Goal: Check status: Check status

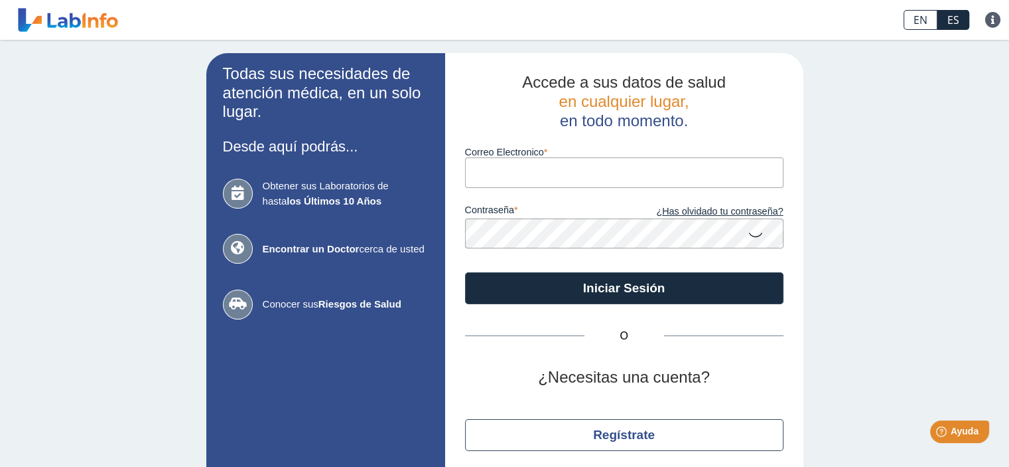
type input "[PERSON_NAME][EMAIL_ADDRESS][DOMAIN_NAME]"
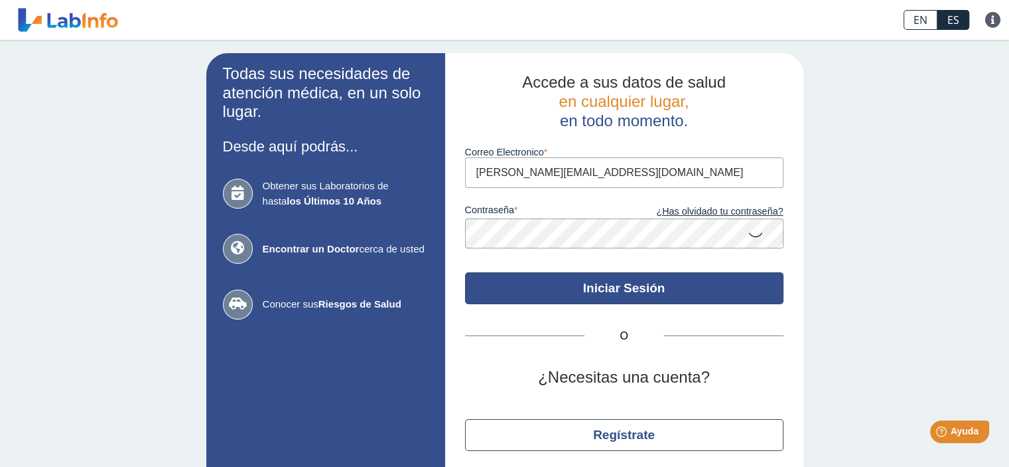
click at [662, 283] on button "Iniciar Sesión" at bounding box center [624, 288] width 319 height 32
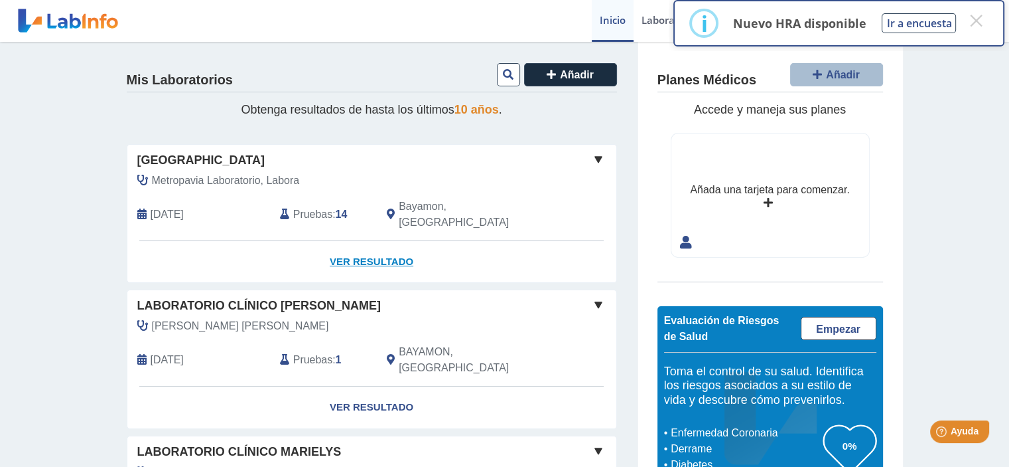
click at [378, 241] on link "Ver Resultado" at bounding box center [371, 262] width 489 height 42
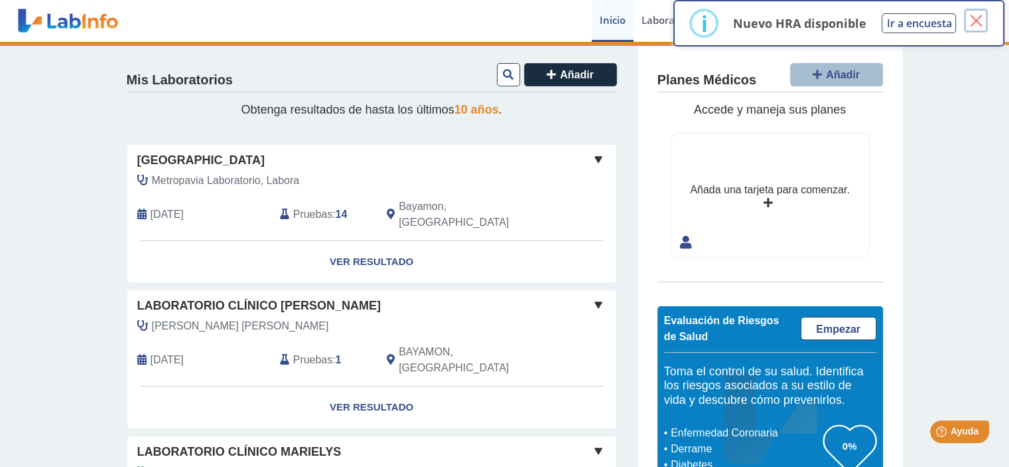
click at [977, 19] on button "×" at bounding box center [976, 21] width 24 height 24
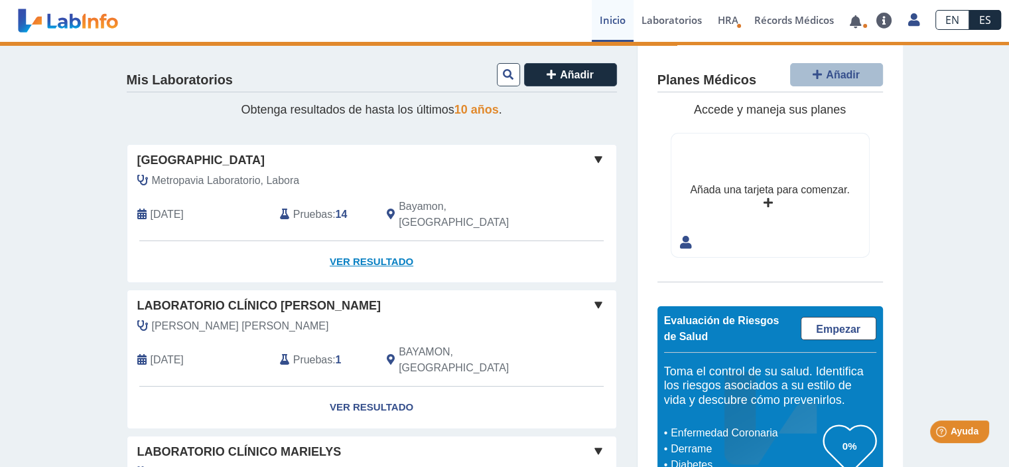
click at [382, 244] on link "Ver Resultado" at bounding box center [371, 262] width 489 height 42
click at [595, 156] on span at bounding box center [599, 159] width 16 height 16
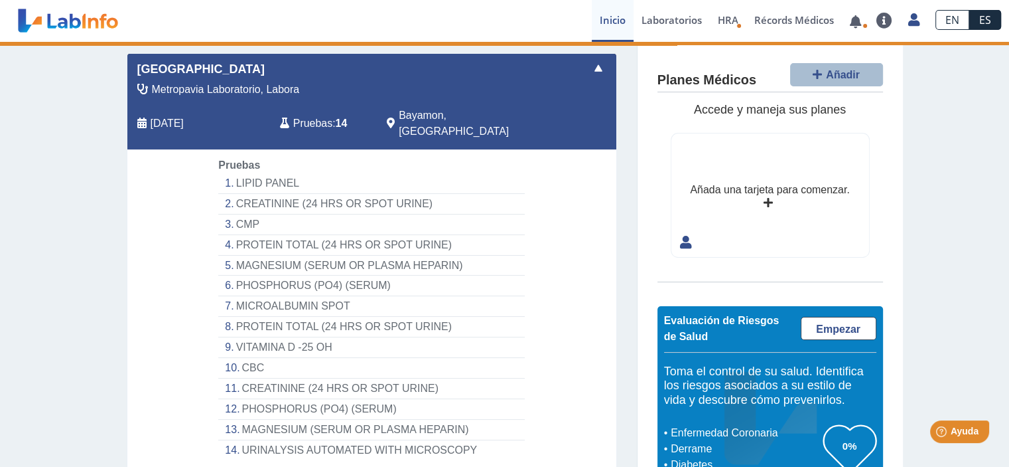
scroll to position [224, 0]
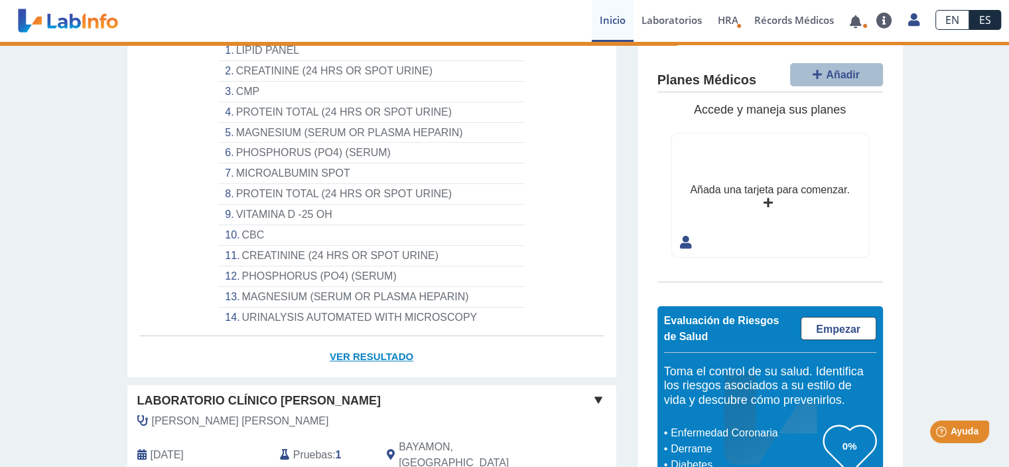
click at [390, 336] on link "Ver Resultado" at bounding box center [371, 357] width 489 height 42
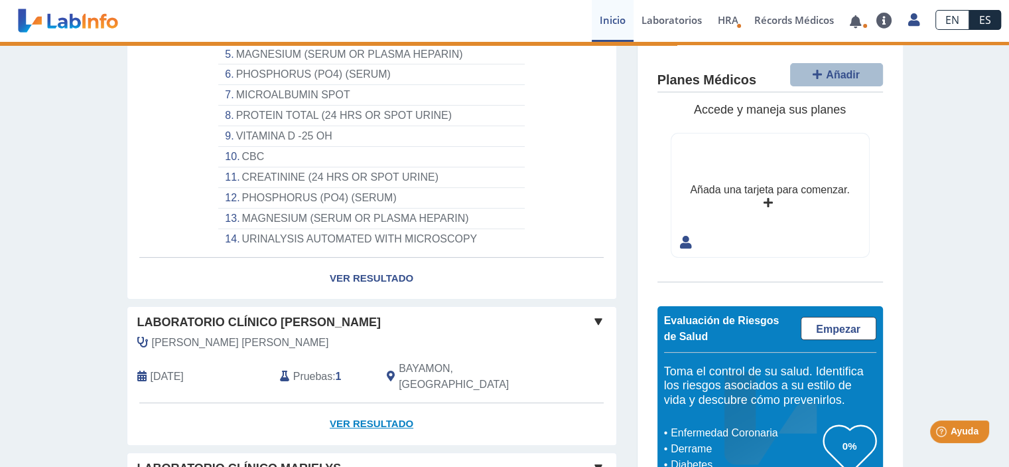
scroll to position [423, 0]
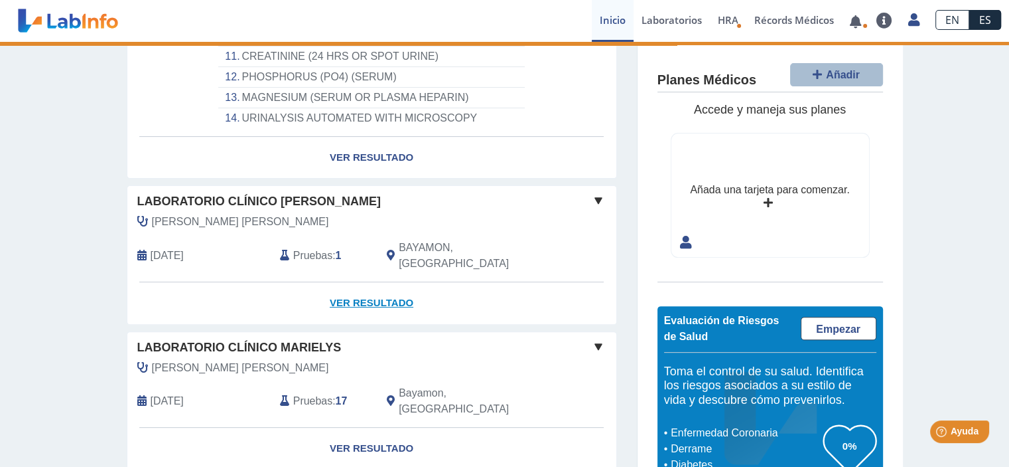
click at [394, 282] on link "Ver Resultado" at bounding box center [371, 303] width 489 height 42
click at [395, 282] on link "Ver Resultado" at bounding box center [371, 303] width 489 height 42
click at [593, 186] on div "Laboratorio Clínico [PERSON_NAME] [PERSON_NAME] [DATE] Pruebas : 1 BAYAMON, PR …" at bounding box center [371, 234] width 489 height 96
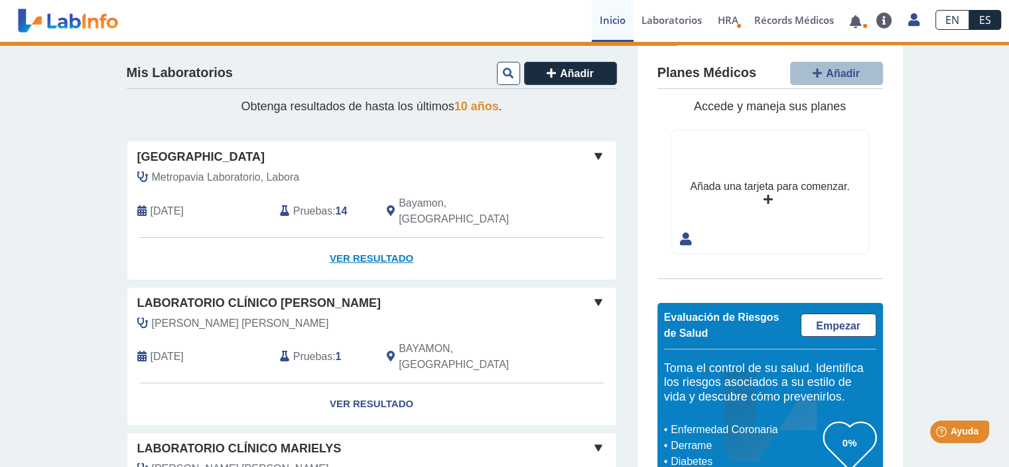
click at [358, 238] on link "Ver Resultado" at bounding box center [371, 259] width 489 height 42
click at [371, 244] on link "Ver Resultado" at bounding box center [371, 259] width 489 height 42
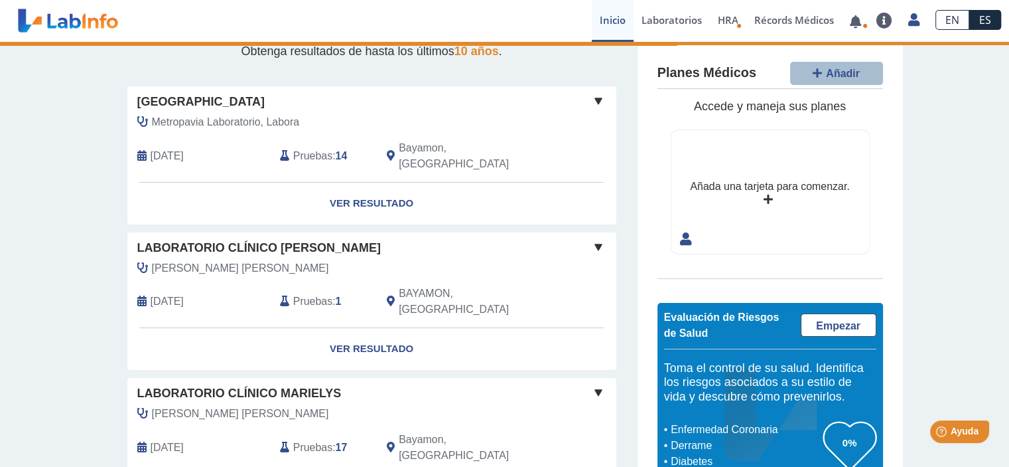
scroll to position [103, 0]
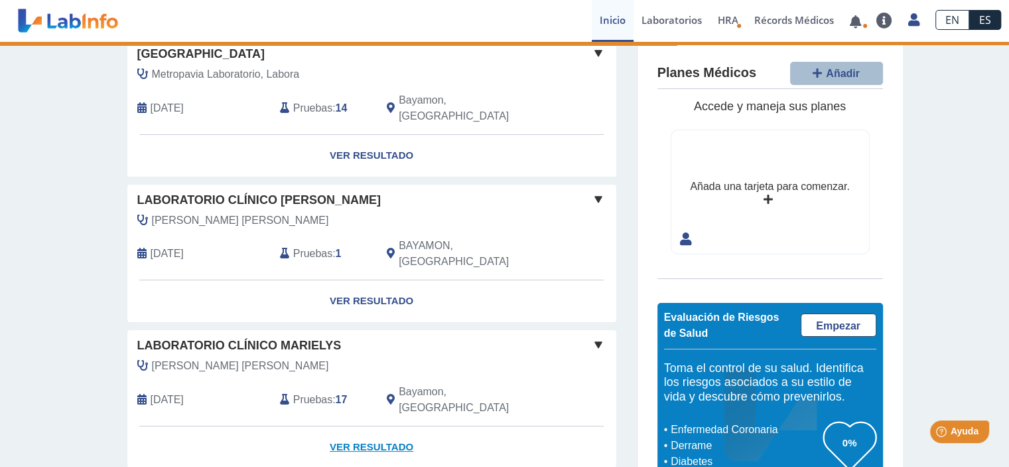
click at [372, 426] on link "Ver Resultado" at bounding box center [371, 447] width 489 height 42
click at [374, 426] on link "Ver Resultado" at bounding box center [371, 447] width 489 height 42
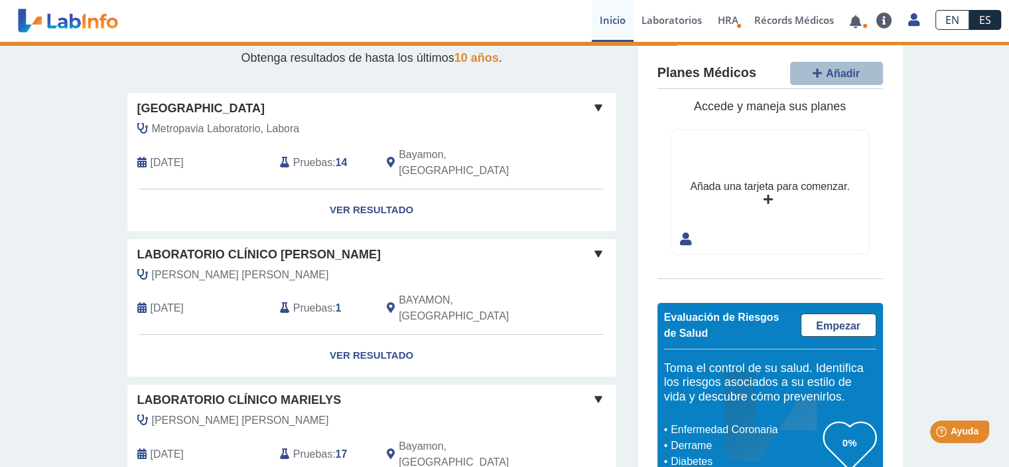
scroll to position [0, 0]
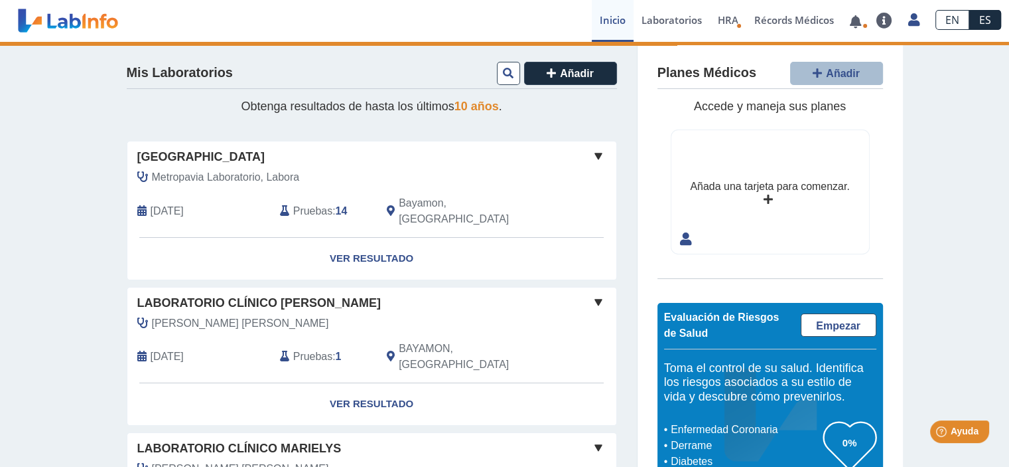
click at [593, 152] on span at bounding box center [599, 156] width 16 height 16
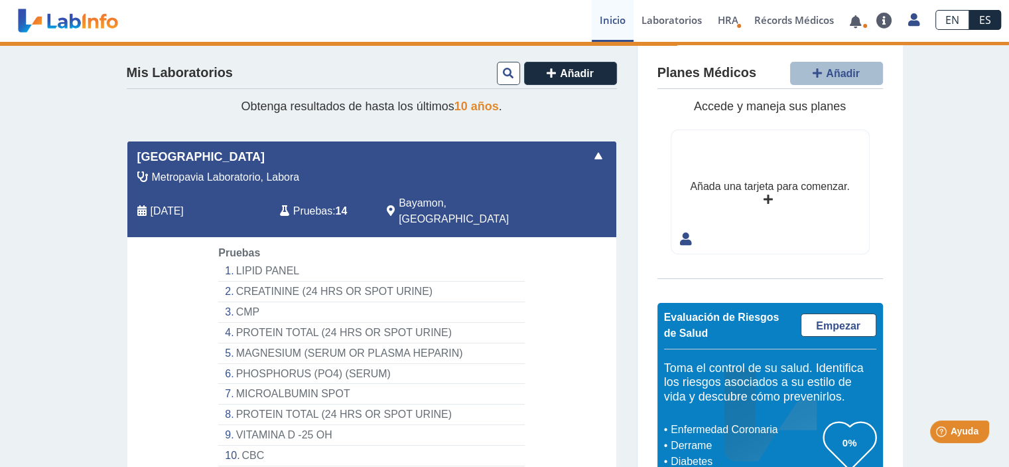
click at [334, 166] on div "Metro Pavia Clinic Bayamon Metropavia Laboratorio, Labora [DATE] [GEOGRAPHIC_DA…" at bounding box center [371, 189] width 489 height 96
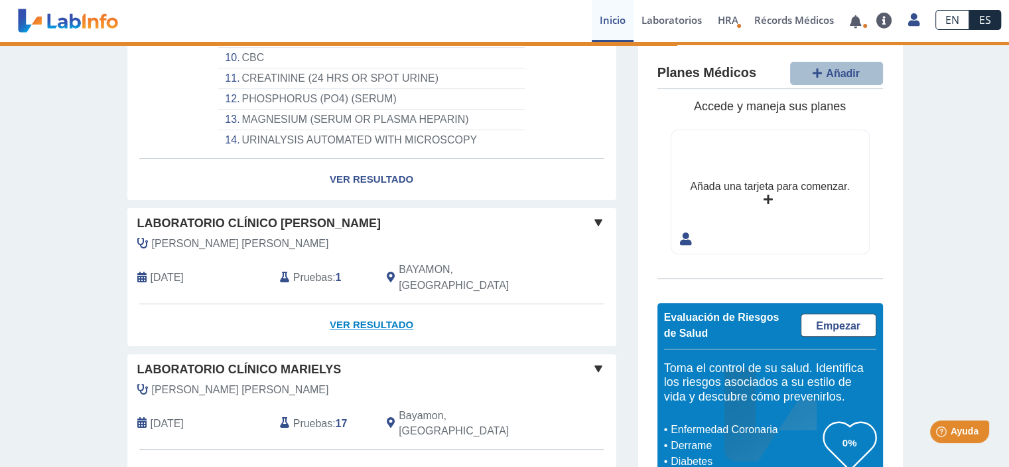
scroll to position [398, 0]
click at [365, 161] on link "Ver Resultado" at bounding box center [371, 179] width 489 height 42
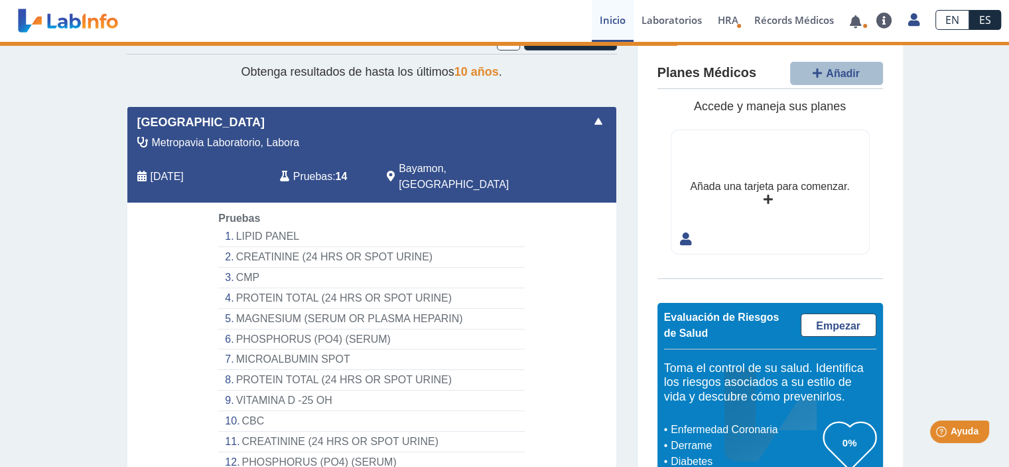
scroll to position [0, 0]
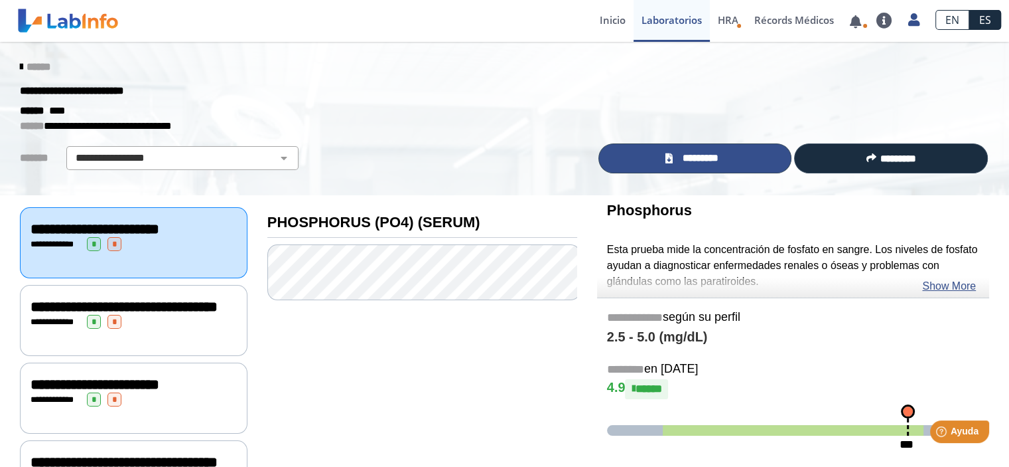
click at [676, 157] on span "*********" at bounding box center [700, 158] width 48 height 15
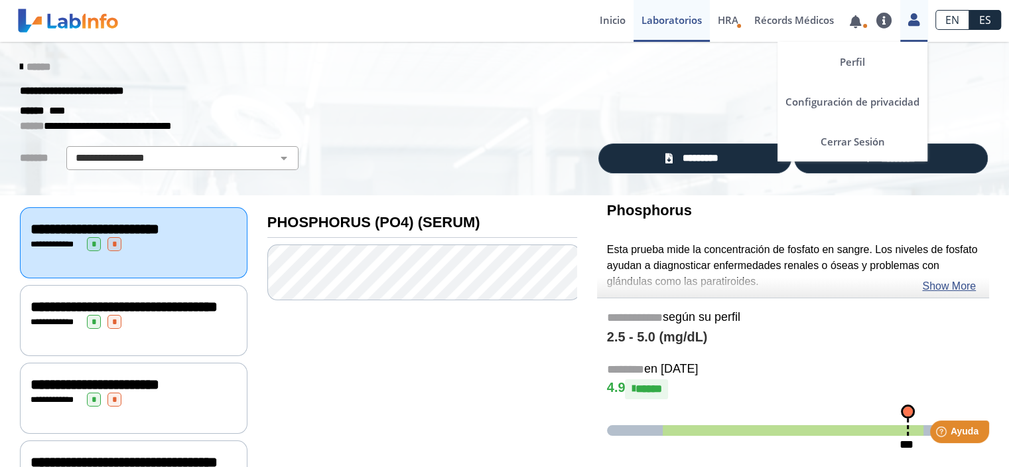
click at [909, 22] on icon at bounding box center [913, 20] width 11 height 10
click at [883, 141] on link "Cerrar Sesión" at bounding box center [853, 141] width 150 height 40
